Goal: Transaction & Acquisition: Purchase product/service

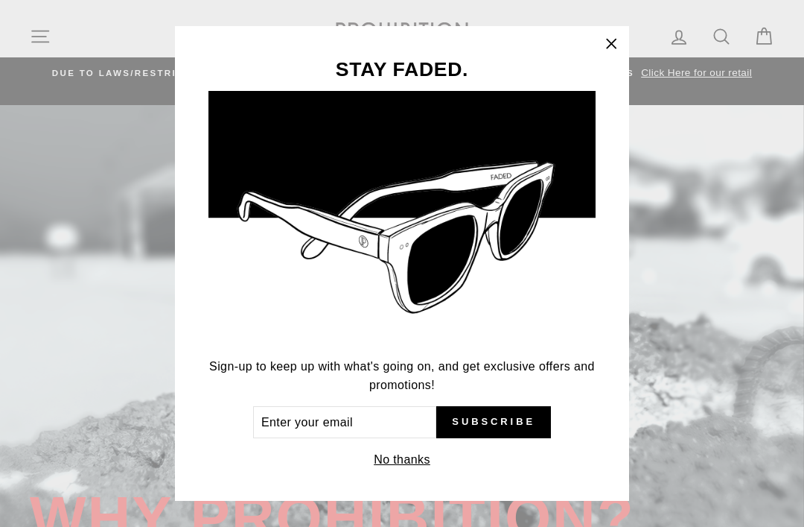
click at [614, 39] on icon "button" at bounding box center [611, 44] width 21 height 21
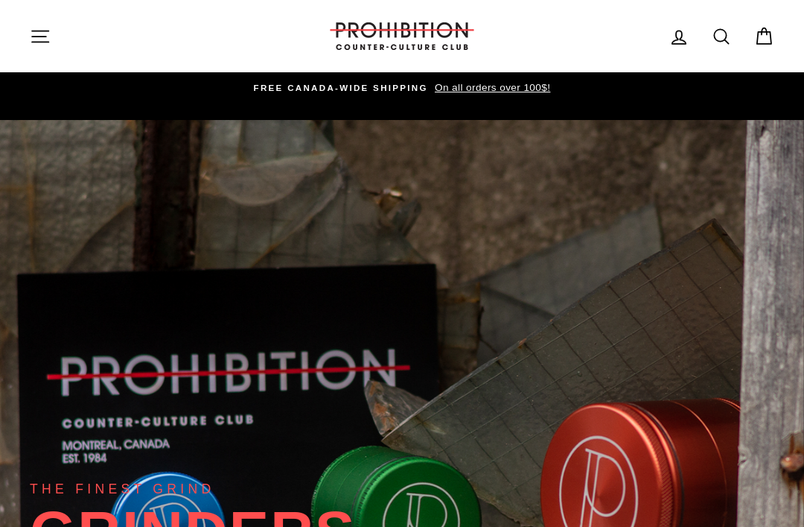
click at [39, 41] on icon "button" at bounding box center [40, 36] width 21 height 21
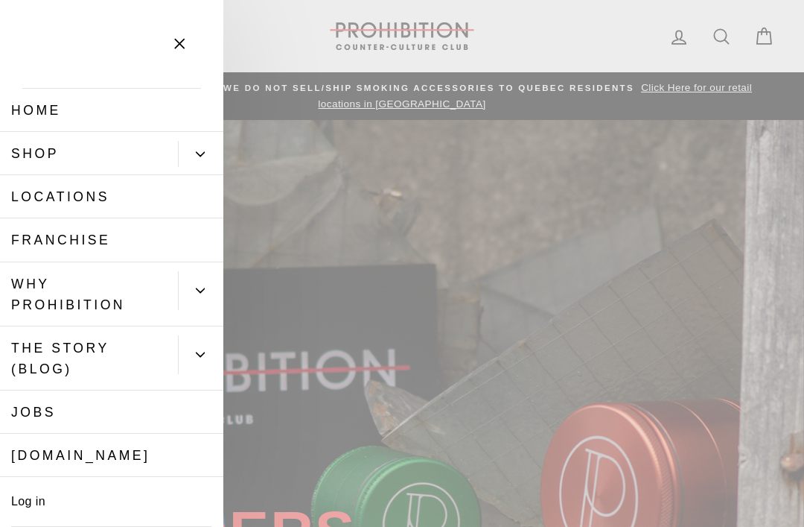
click at [180, 197] on link "Locations" at bounding box center [111, 196] width 223 height 43
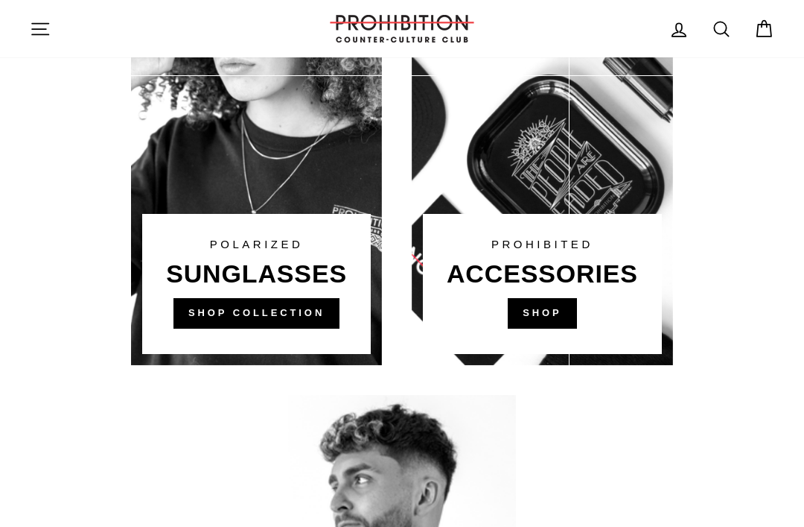
scroll to position [980, 0]
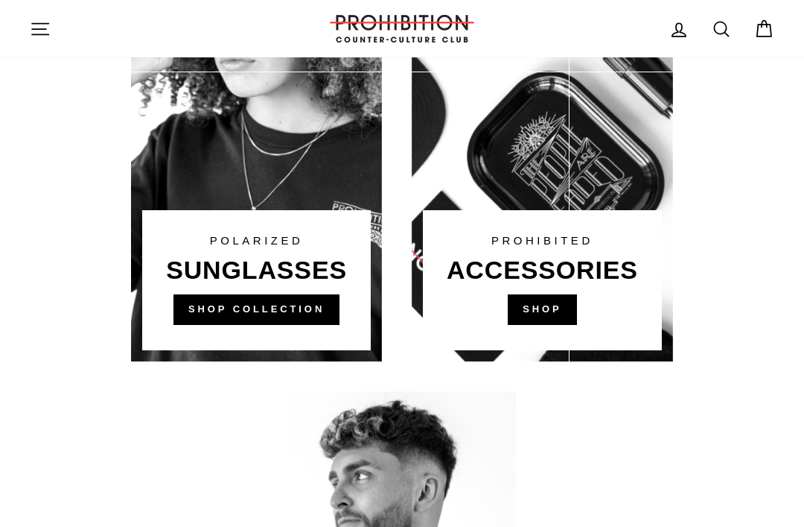
click at [559, 295] on link at bounding box center [542, 137] width 261 height 447
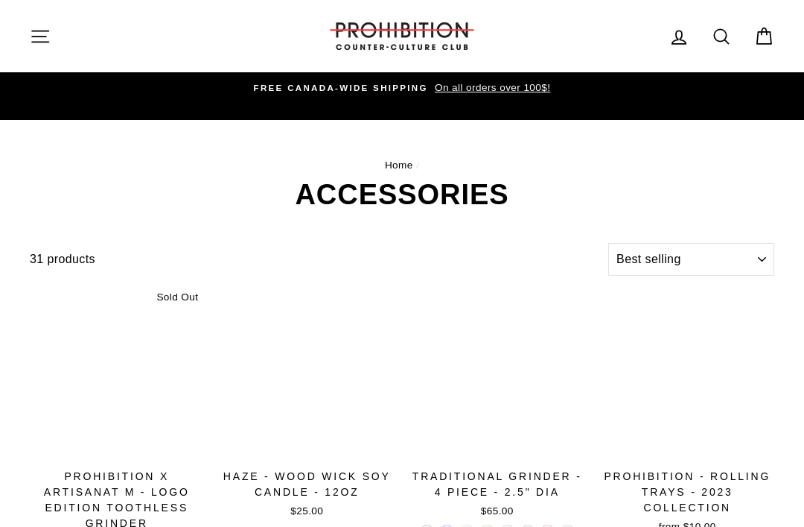
select select "best-selling"
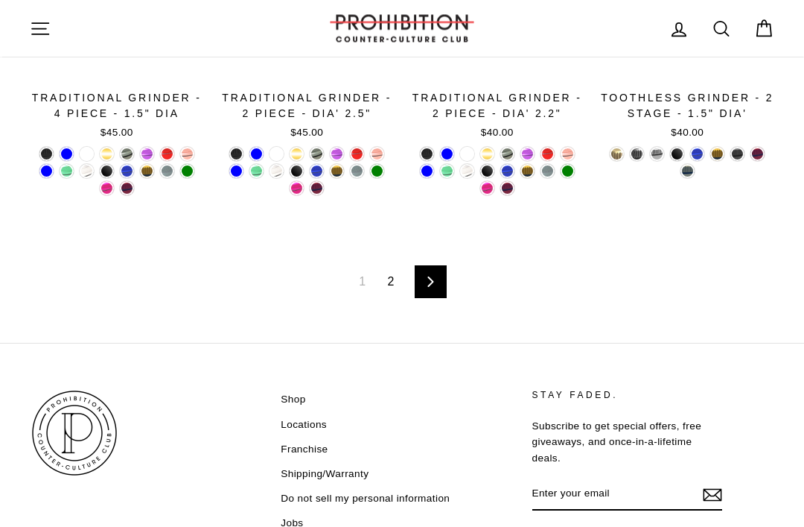
scroll to position [2224, 0]
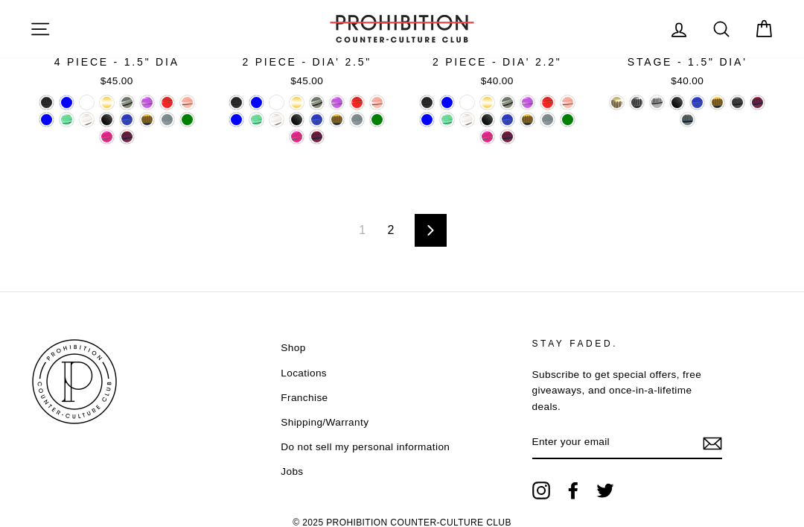
click at [429, 217] on link "Next" at bounding box center [431, 230] width 32 height 33
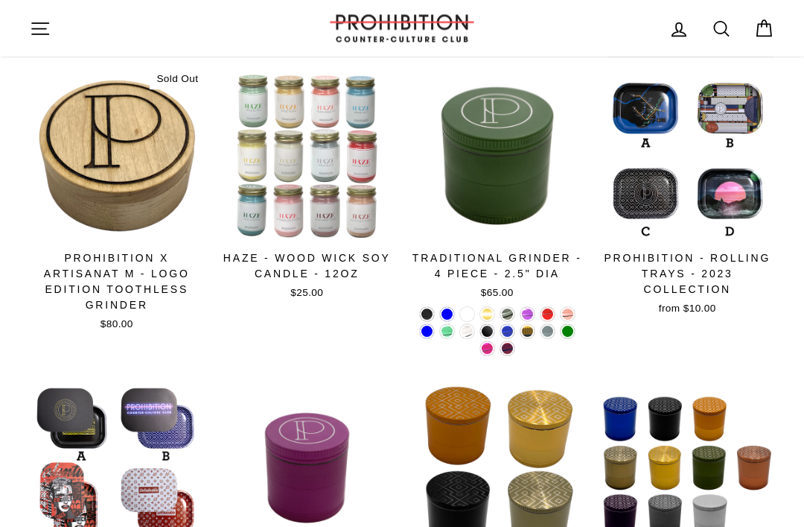
scroll to position [0, 0]
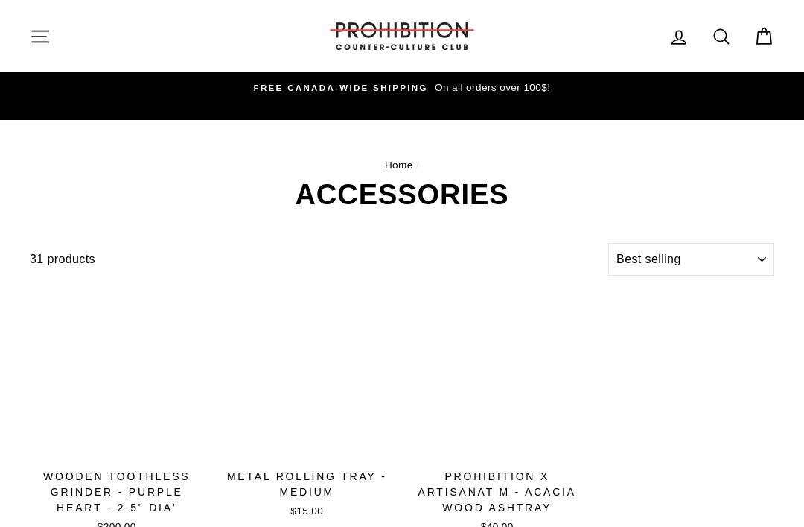
select select "best-selling"
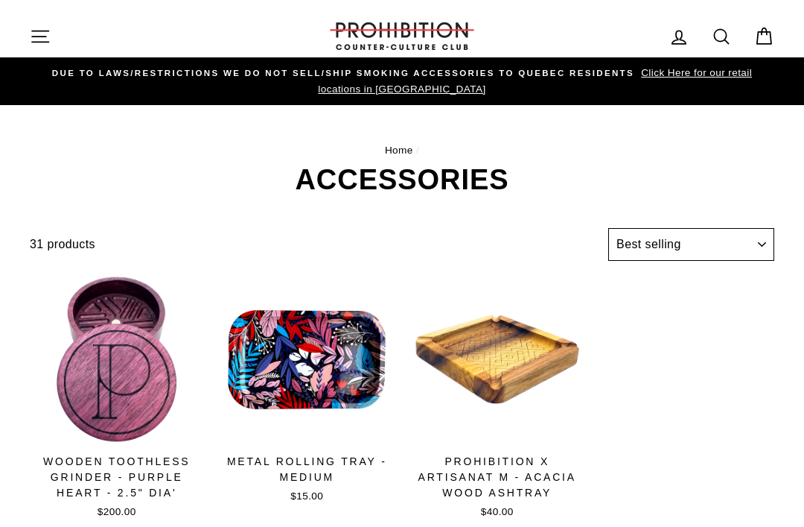
click at [711, 243] on select "Sort Featured Best selling Alphabetically, A-Z Alphabetically, Z-A Price, low t…" at bounding box center [691, 244] width 166 height 33
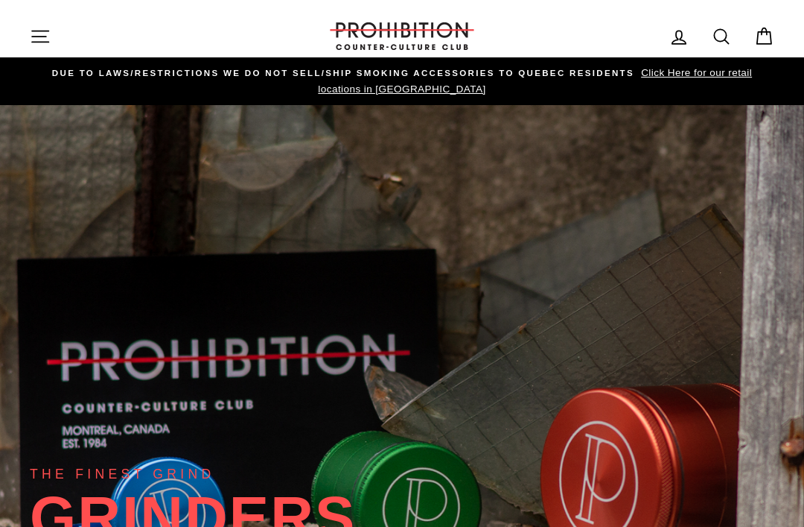
click at [528, 381] on div "THE FINEST GRIND GRINDERS DESIGNED IN MTL. SHRED" at bounding box center [402, 384] width 745 height 559
click at [51, 25] on button "Site navigation" at bounding box center [40, 36] width 39 height 32
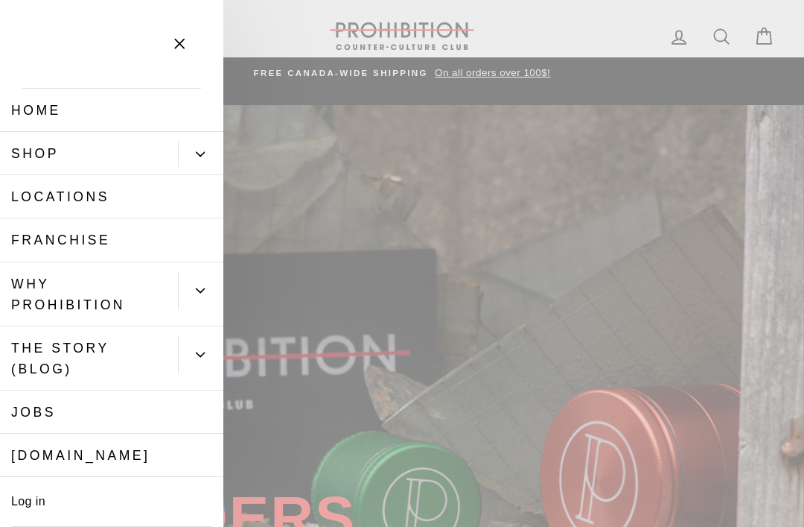
click at [195, 130] on link "Home" at bounding box center [111, 110] width 223 height 43
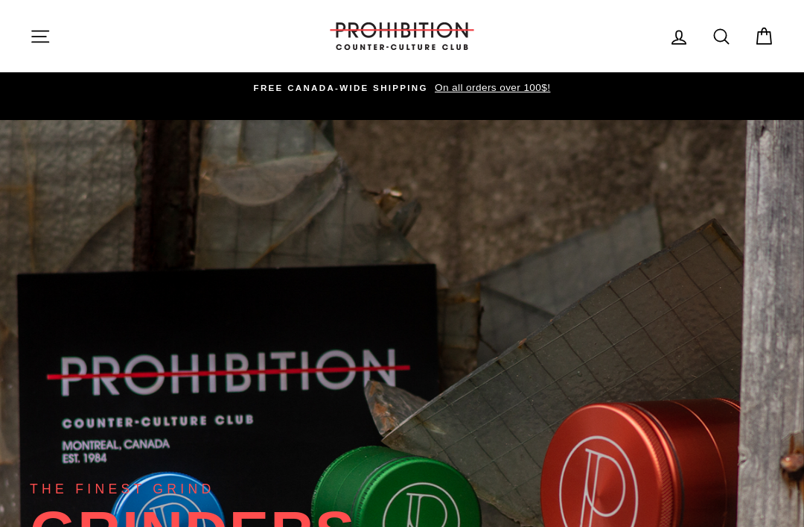
click at [724, 34] on icon at bounding box center [721, 36] width 21 height 21
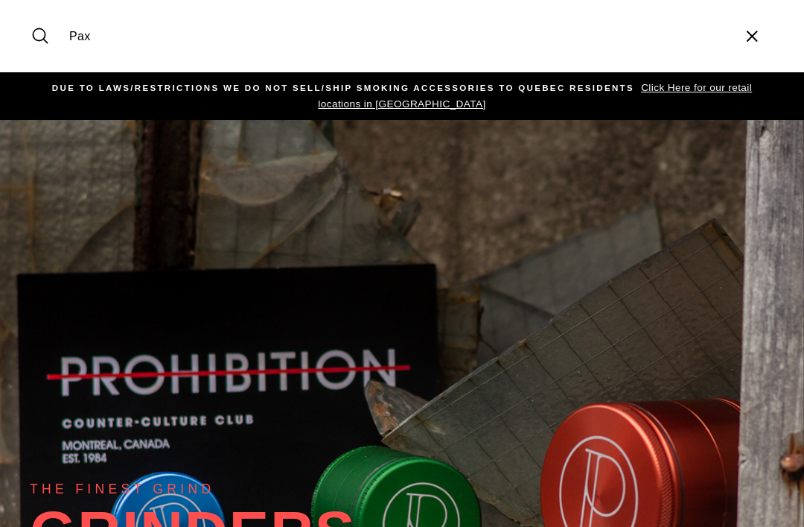
type input "Pax"
click at [45, 36] on button "Search" at bounding box center [46, 36] width 32 height 50
